Goal: Download file/media

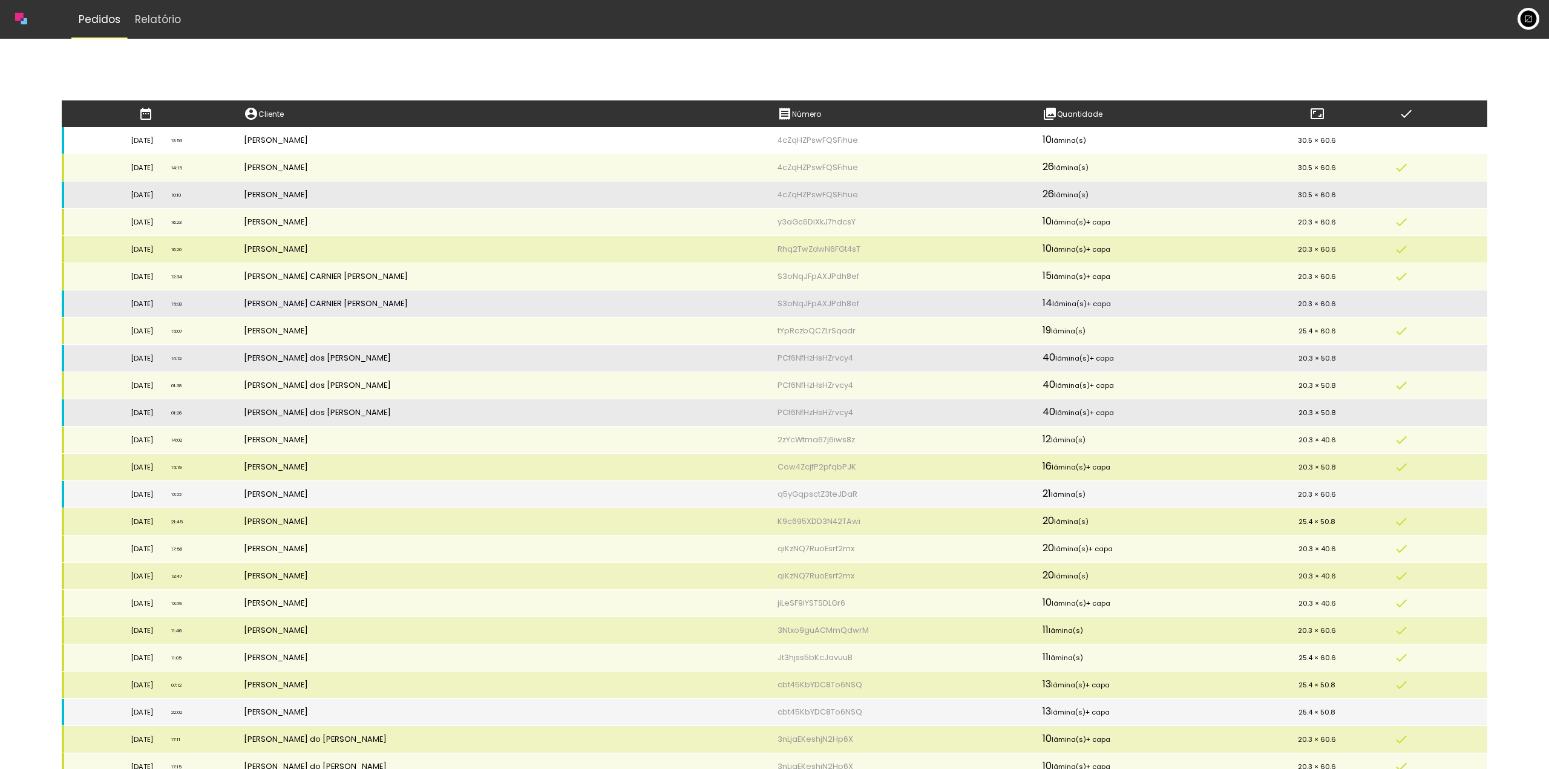
click at [696, 135] on td "Juliana Hitomi Yoshiura" at bounding box center [502, 140] width 534 height 27
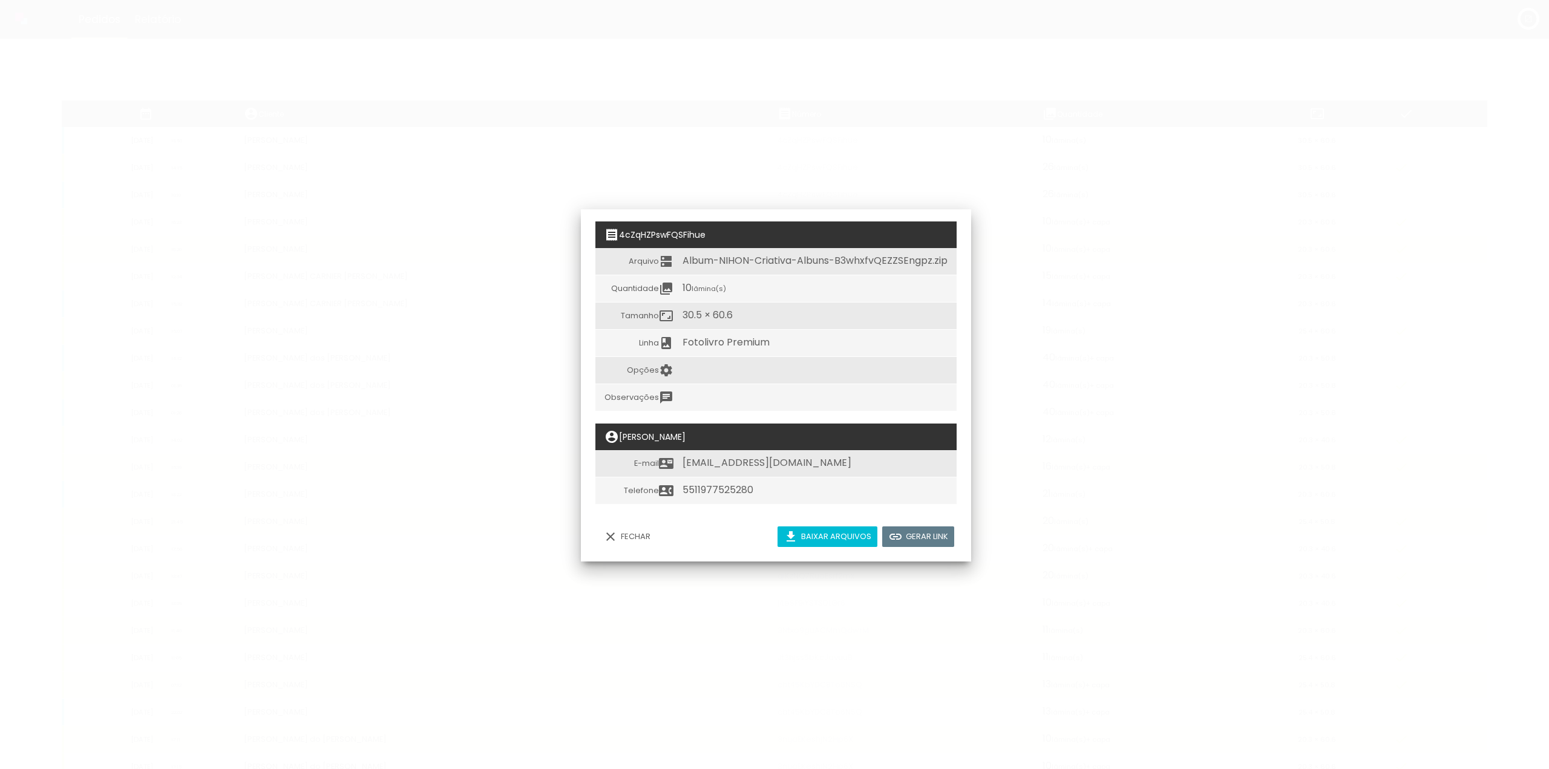
click at [0, 0] on slot "Baixar arquivos" at bounding box center [0, 0] width 0 height 0
